Goal: Use online tool/utility: Utilize a website feature to perform a specific function

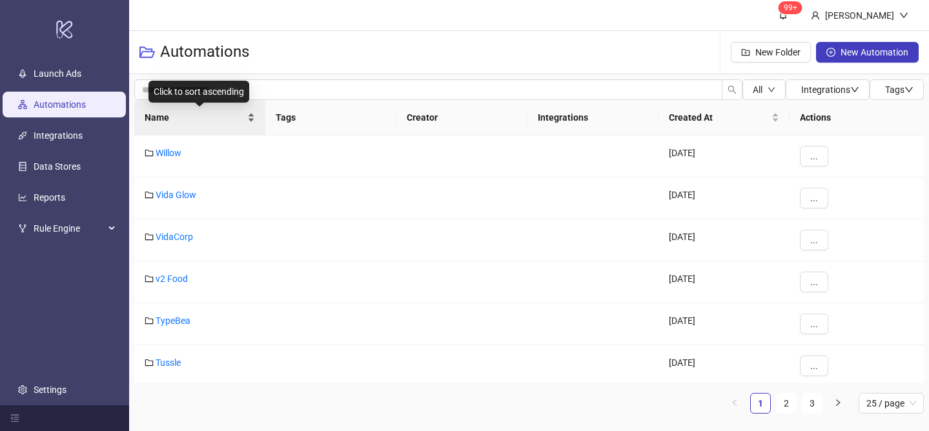
click at [250, 114] on div "Name" at bounding box center [200, 117] width 110 height 14
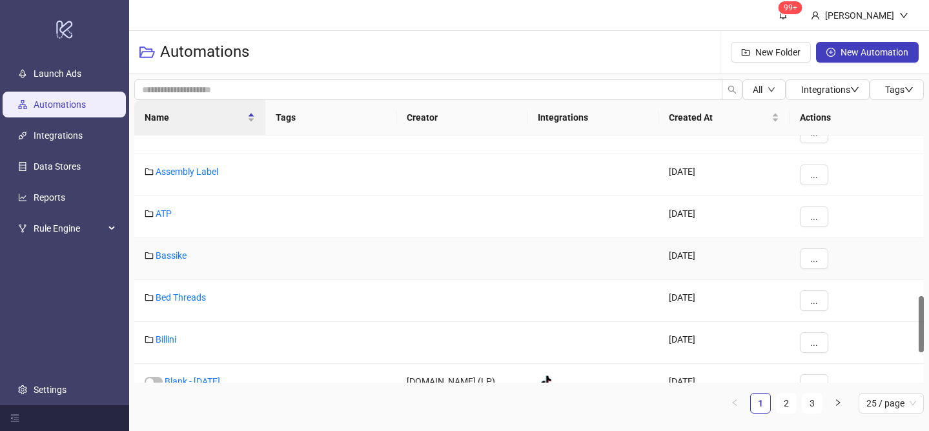
scroll to position [927, 0]
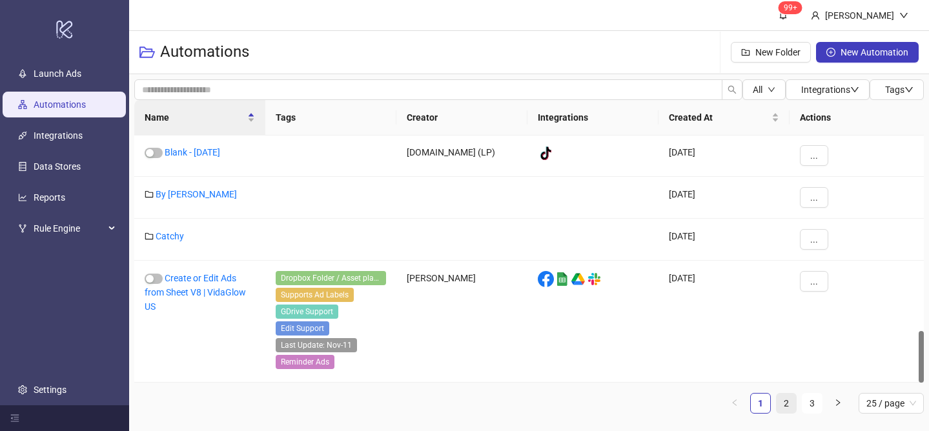
click at [789, 404] on link "2" at bounding box center [786, 403] width 19 height 19
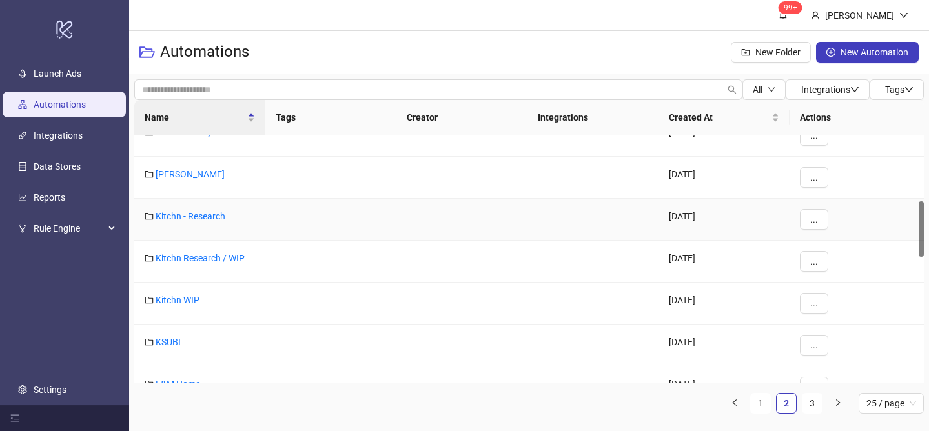
scroll to position [282, 0]
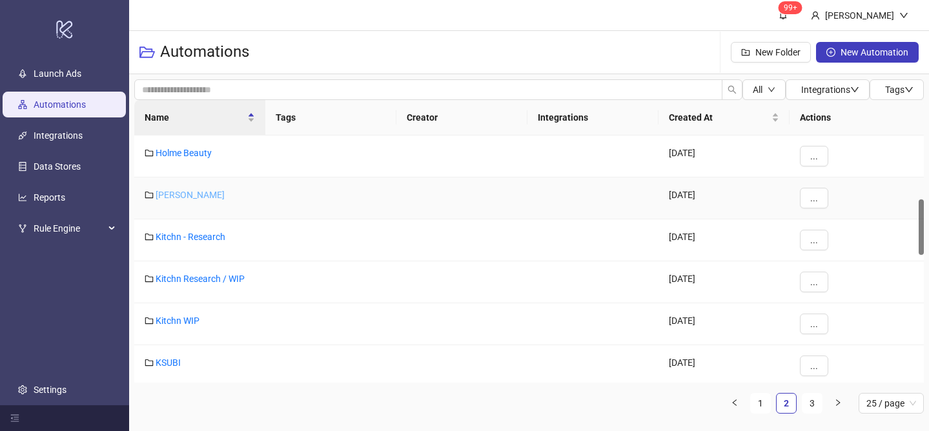
click at [186, 196] on link "[PERSON_NAME]" at bounding box center [190, 195] width 69 height 10
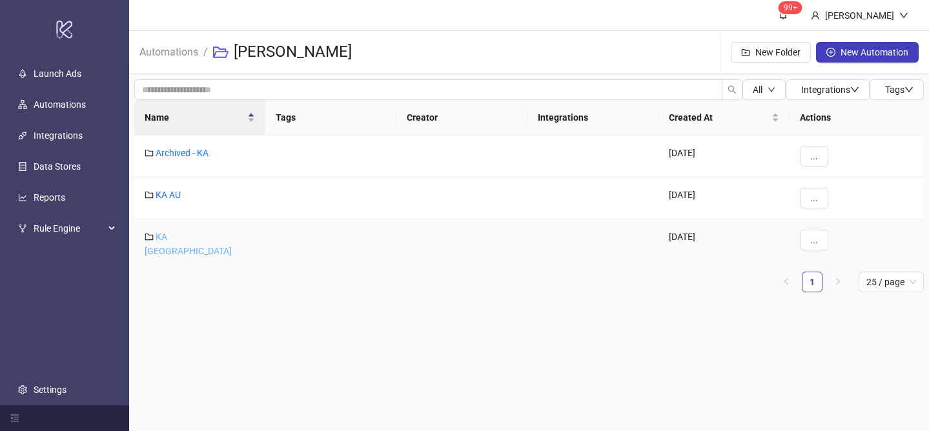
click at [173, 232] on link "KA [GEOGRAPHIC_DATA]" at bounding box center [188, 244] width 87 height 25
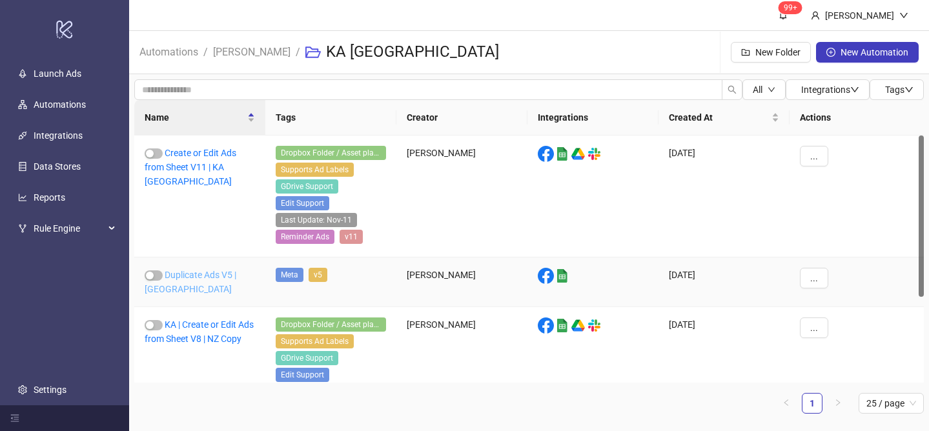
click at [209, 278] on link "Duplicate Ads V5 | [GEOGRAPHIC_DATA]" at bounding box center [191, 282] width 92 height 25
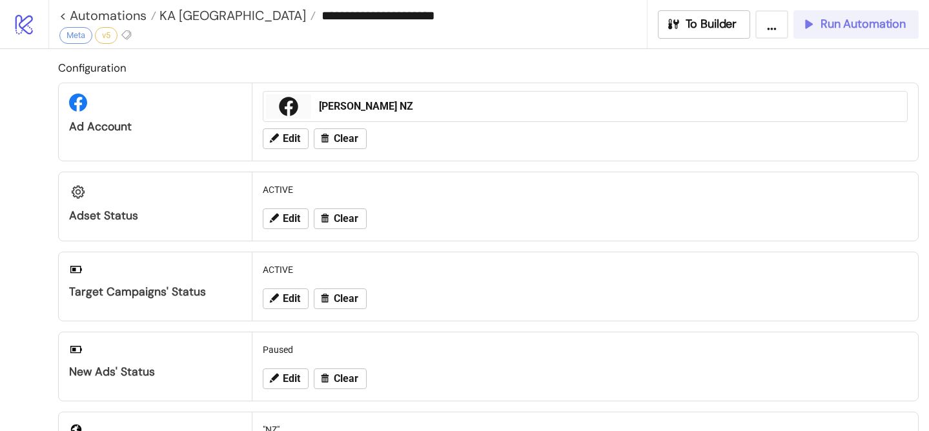
click at [836, 24] on span "Run Automation" at bounding box center [863, 24] width 85 height 15
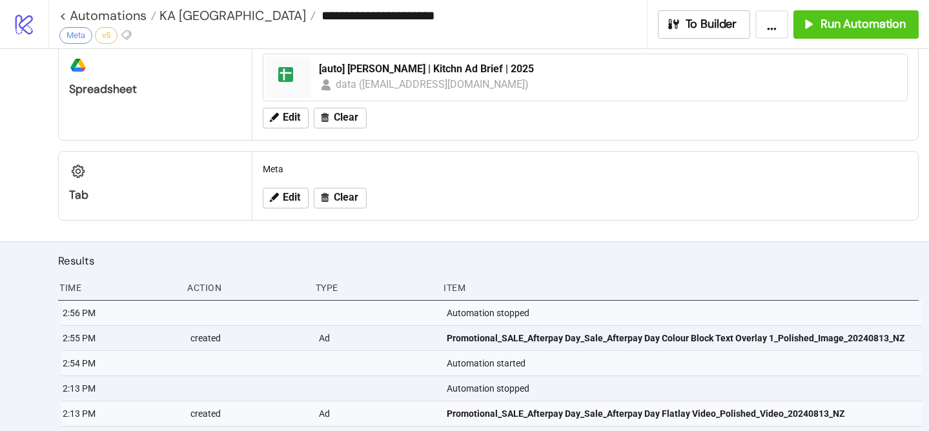
scroll to position [449, 0]
